Goal: Contribute content: Add original content to the website for others to see

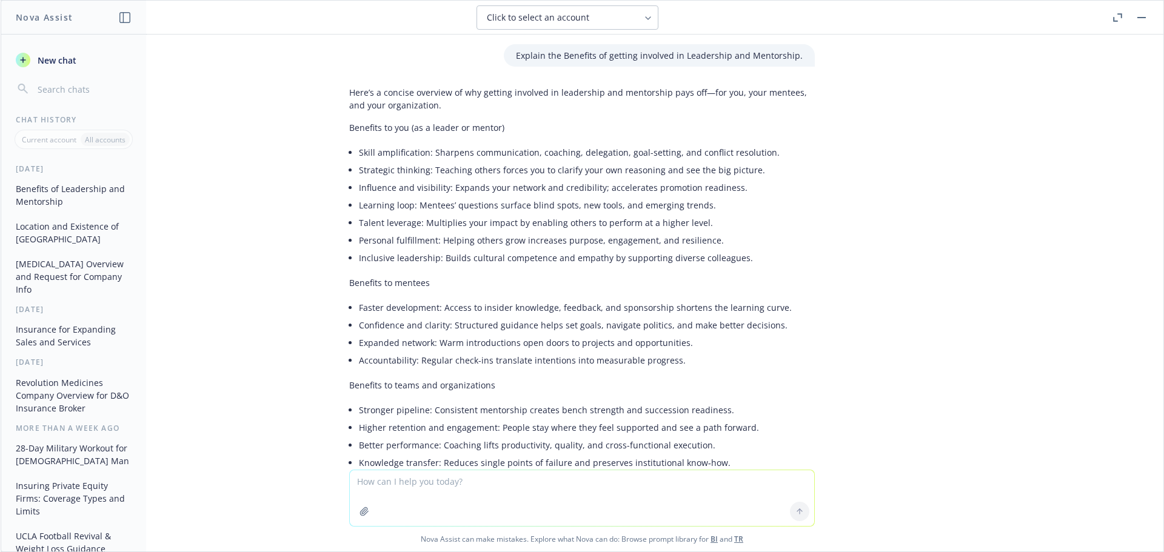
scroll to position [764, 0]
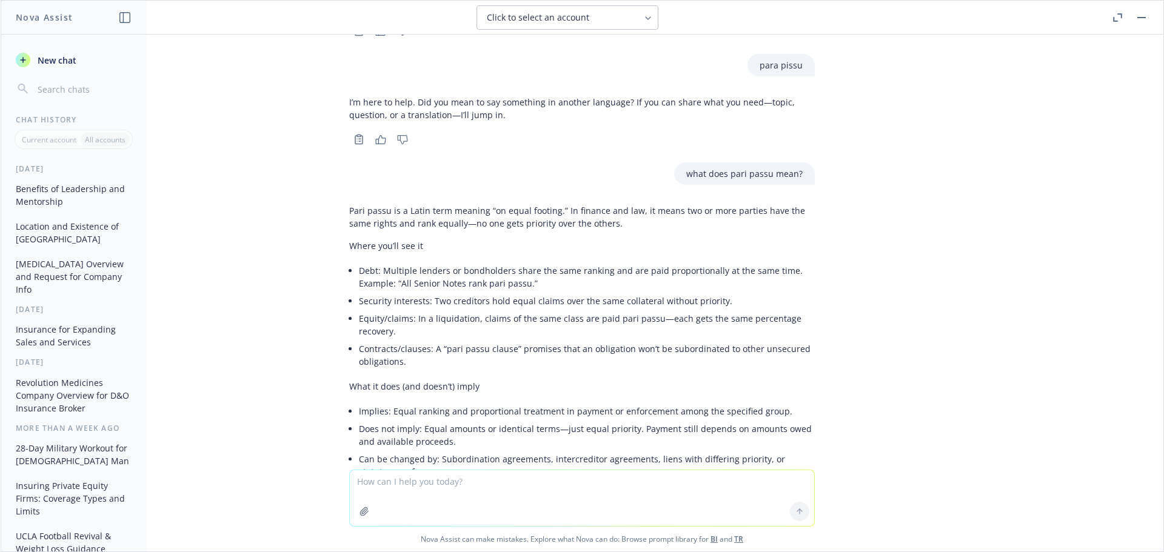
click at [444, 481] on textarea at bounding box center [582, 498] width 464 height 56
click at [558, 479] on textarea "Difference between one master controlled policy vs. domestic and foreign polici…" at bounding box center [582, 497] width 464 height 57
type textarea "Difference between one master controlled policy vs. separate domestic and forei…"
click at [797, 516] on button at bounding box center [799, 511] width 19 height 19
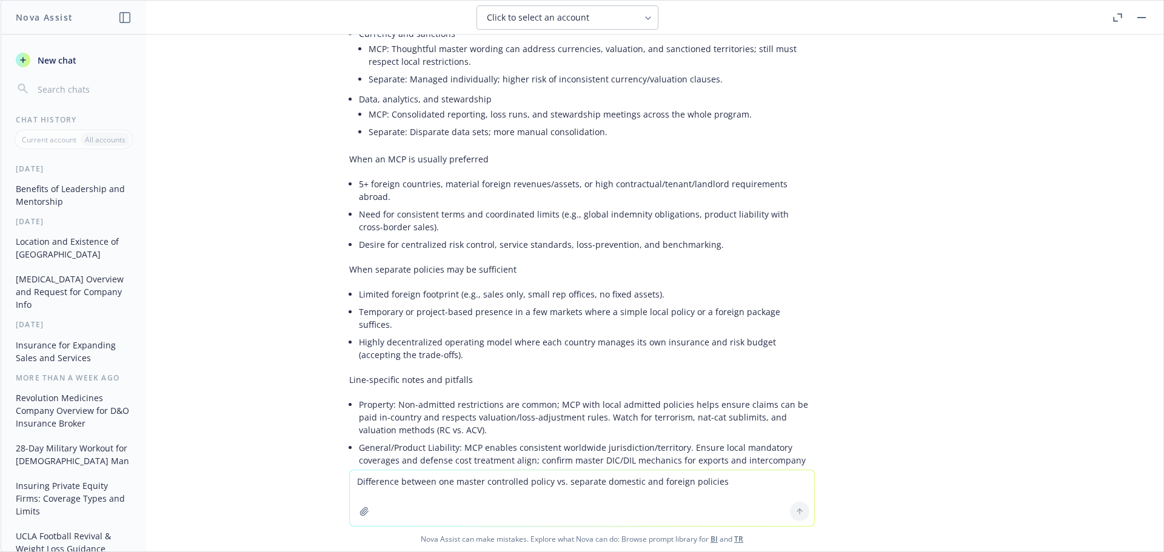
scroll to position [2173, 0]
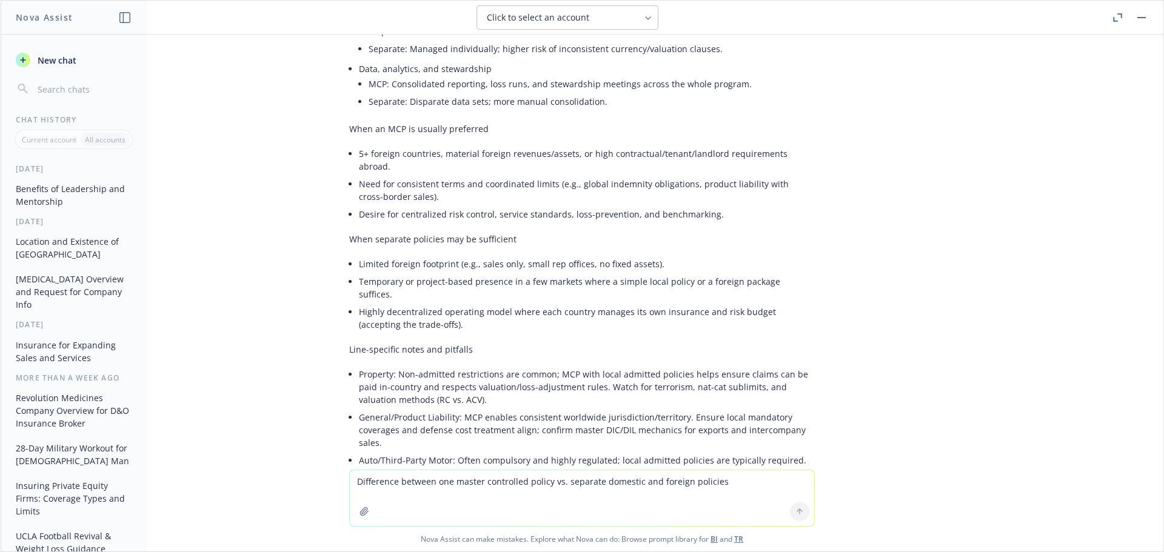
click at [433, 486] on textarea "Difference between one master controlled policy vs. separate domestic and forei…" at bounding box center [582, 498] width 464 height 56
type textarea "wrongful collection of data examples"
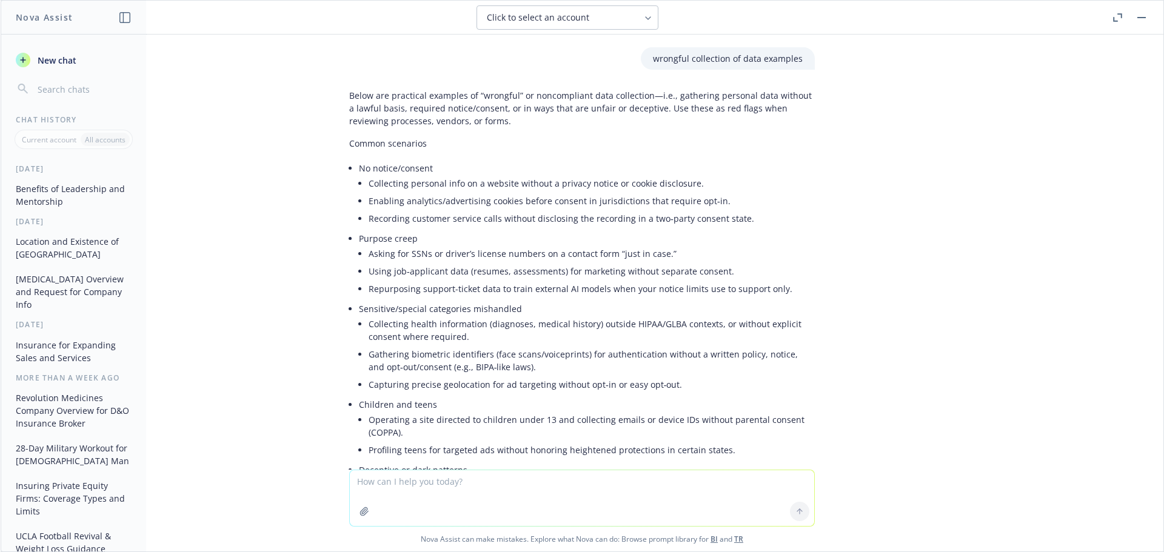
scroll to position [3108, 0]
